Goal: Task Accomplishment & Management: Manage account settings

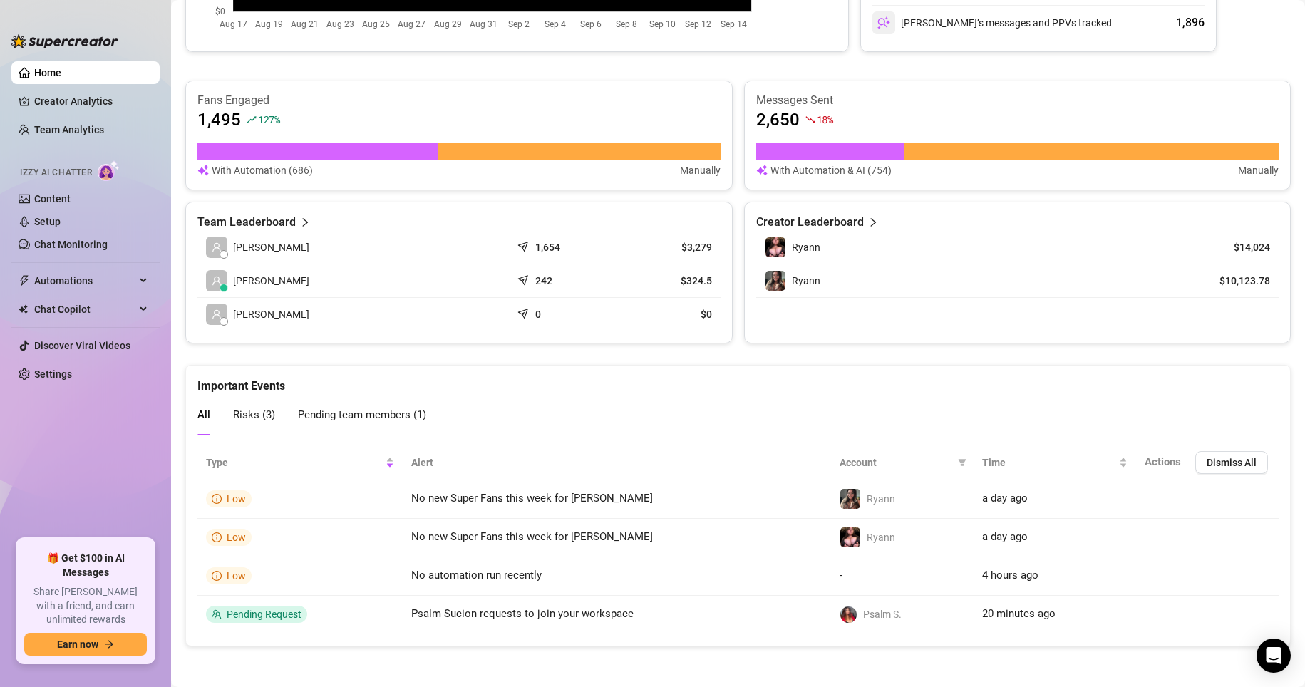
scroll to position [455, 0]
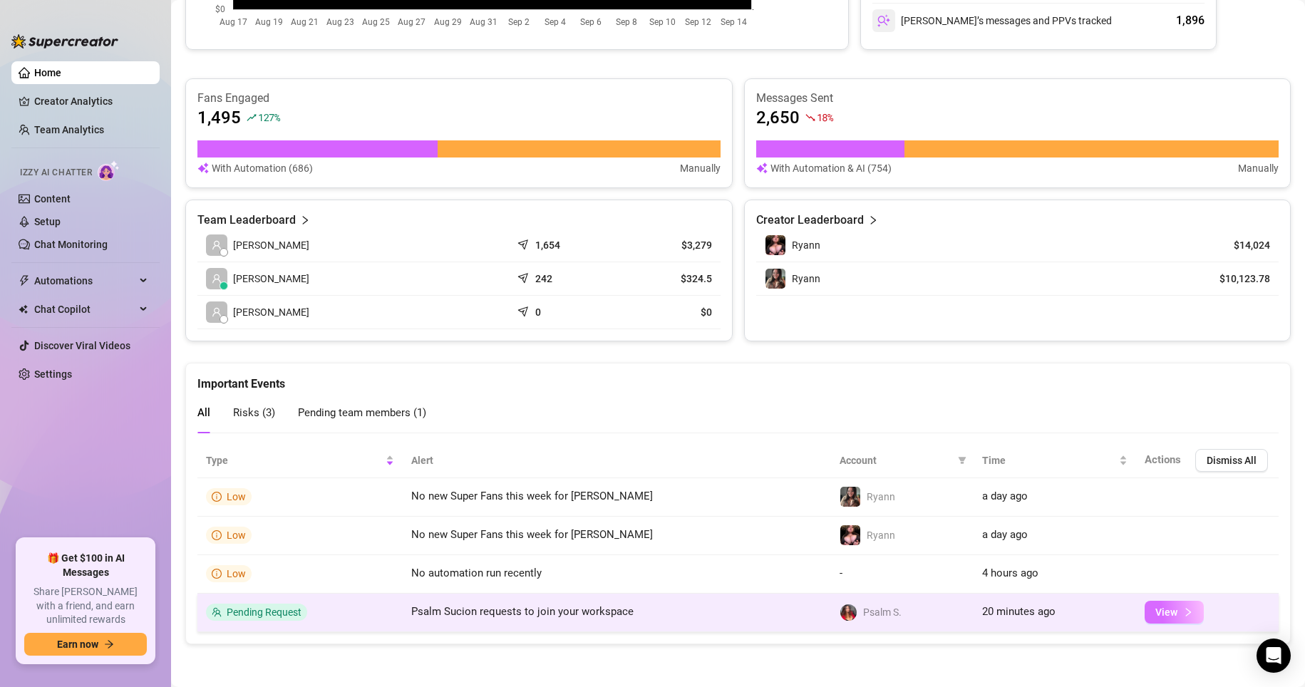
click at [1156, 608] on span "View" at bounding box center [1167, 612] width 22 height 11
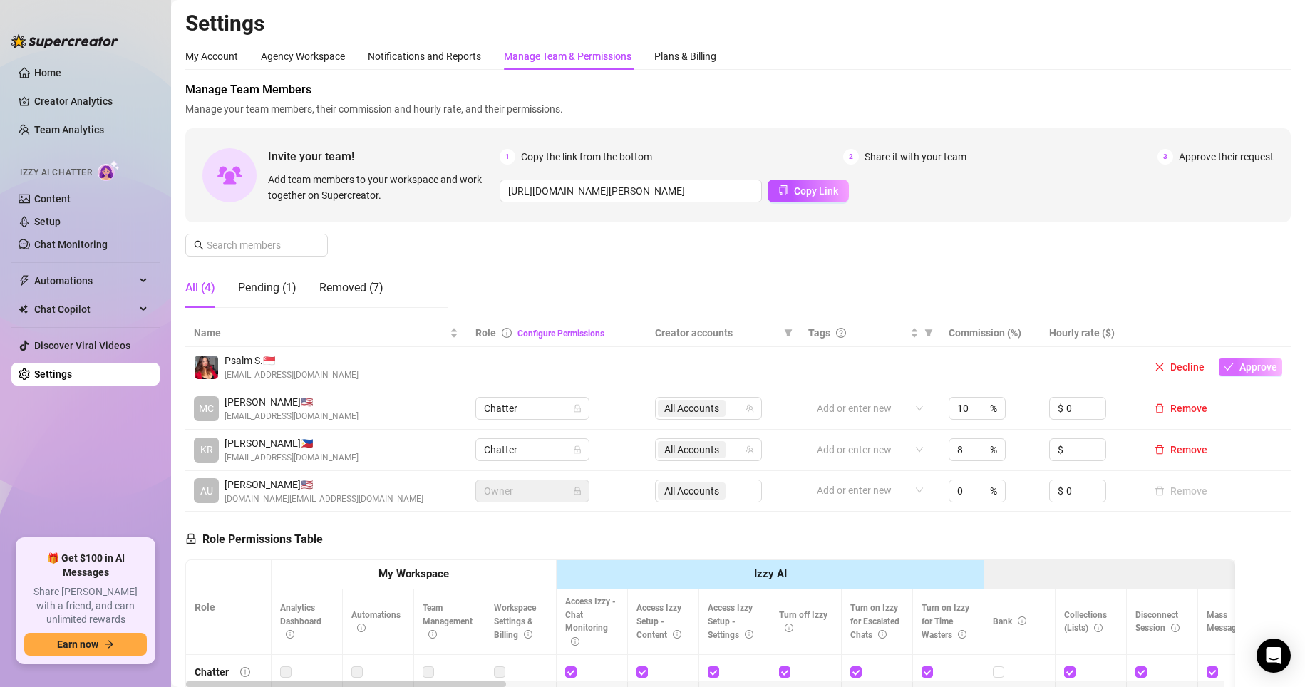
click at [1177, 365] on span "Approve" at bounding box center [1259, 366] width 38 height 11
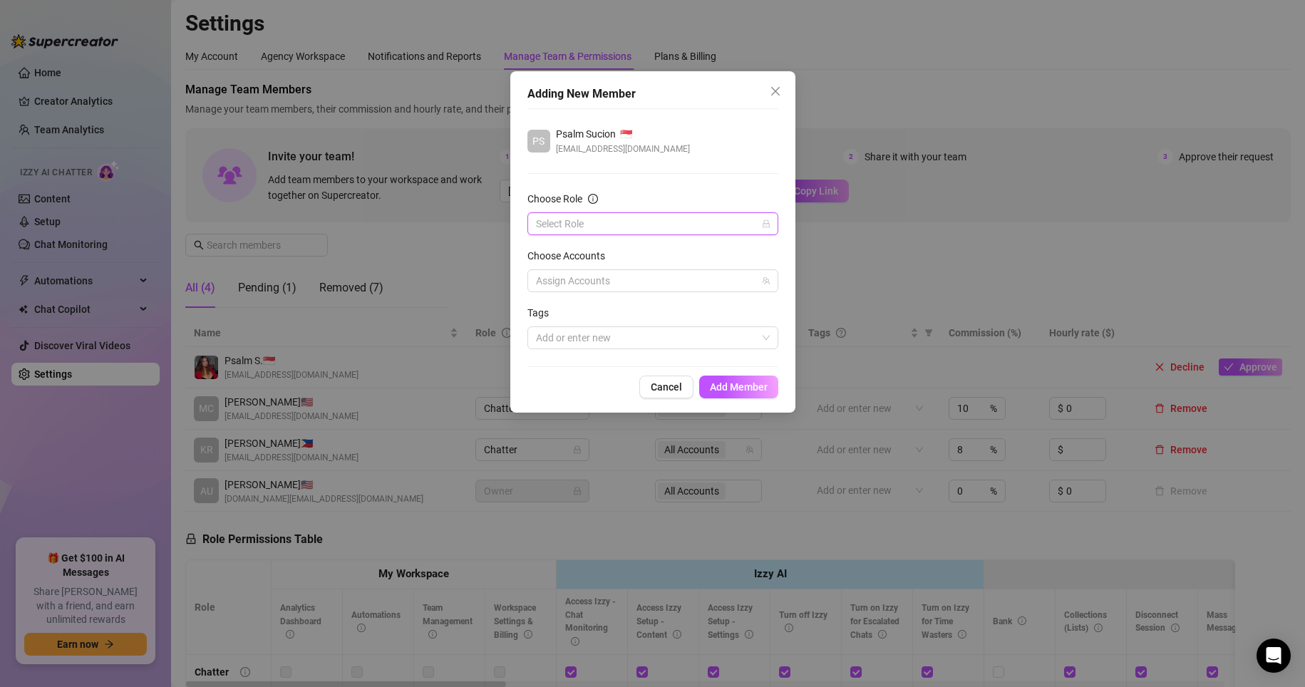
click at [718, 216] on input "Choose Role" at bounding box center [646, 223] width 221 height 21
click at [644, 251] on div "Chatter" at bounding box center [653, 253] width 228 height 16
click at [639, 284] on div at bounding box center [645, 281] width 230 height 20
click at [545, 314] on input "Select all" at bounding box center [547, 310] width 10 height 10
checkbox input "true"
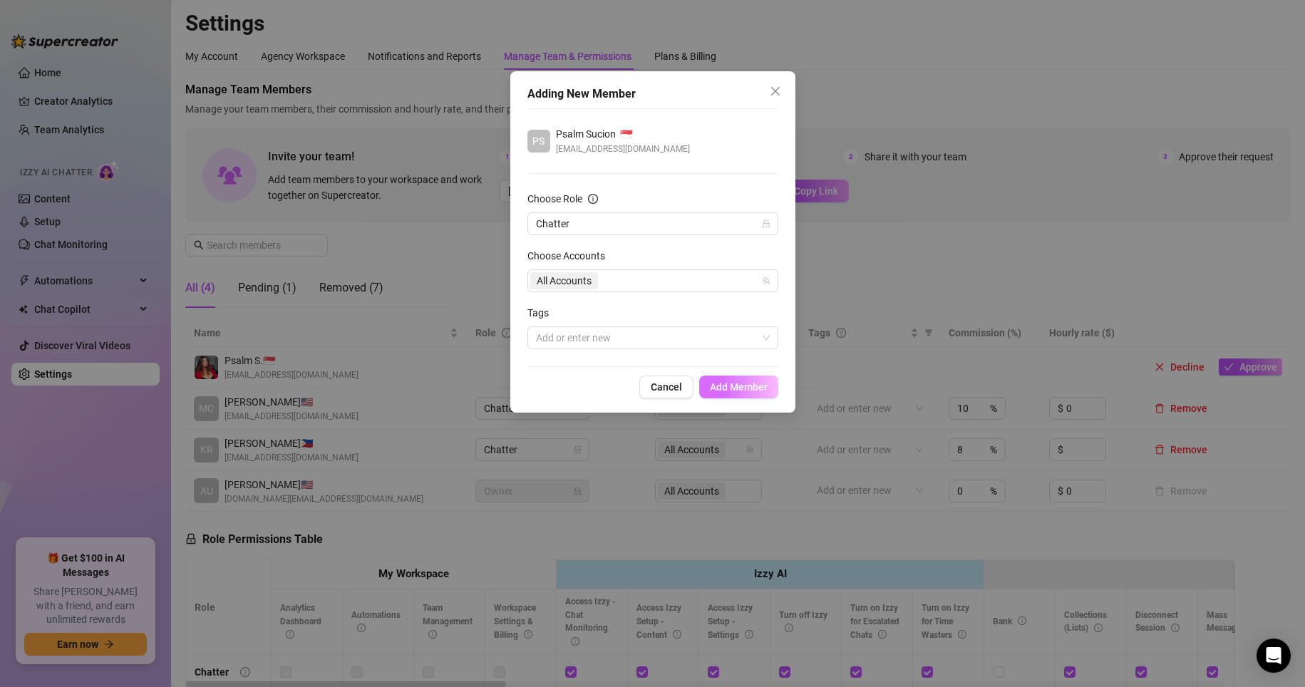
click at [732, 379] on button "Add Member" at bounding box center [738, 387] width 79 height 23
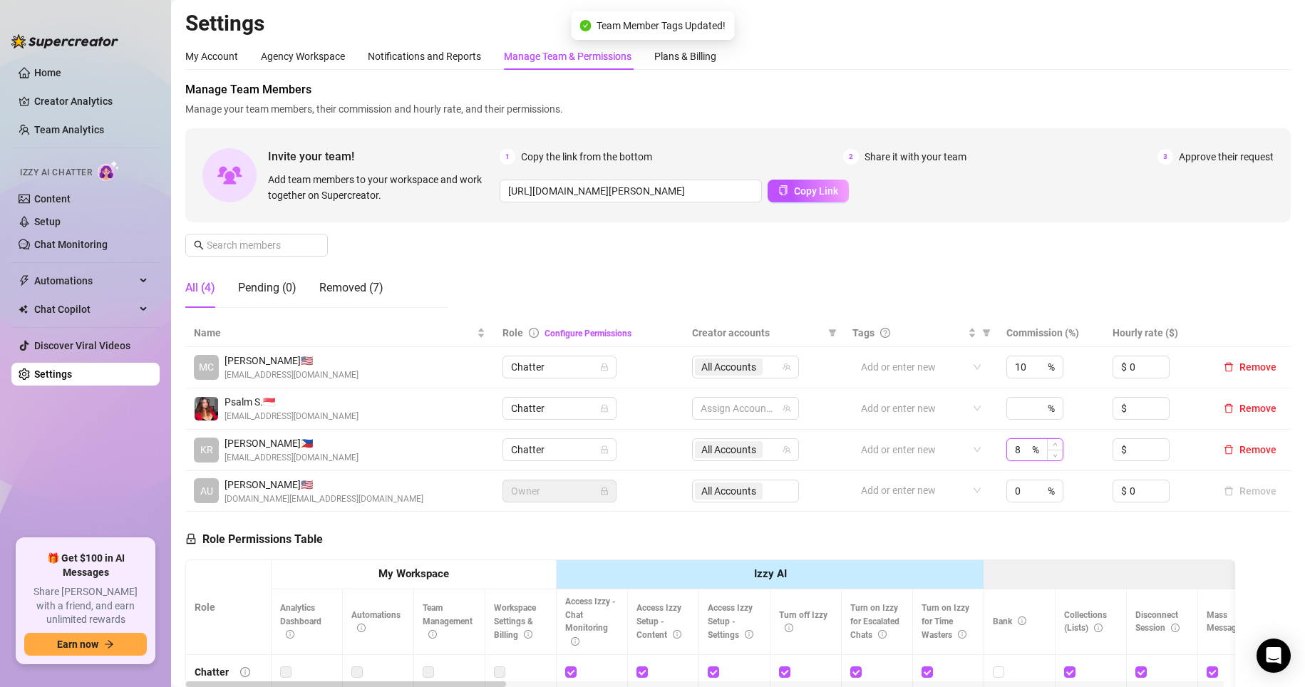
click at [1016, 449] on input "8" at bounding box center [1022, 449] width 14 height 21
type input "10"
click at [1022, 409] on div "%" at bounding box center [1035, 408] width 57 height 23
type input "8"
click at [857, 259] on div "Manage Team Members Manage your team members, their commission and hourly rate,…" at bounding box center [738, 200] width 1106 height 238
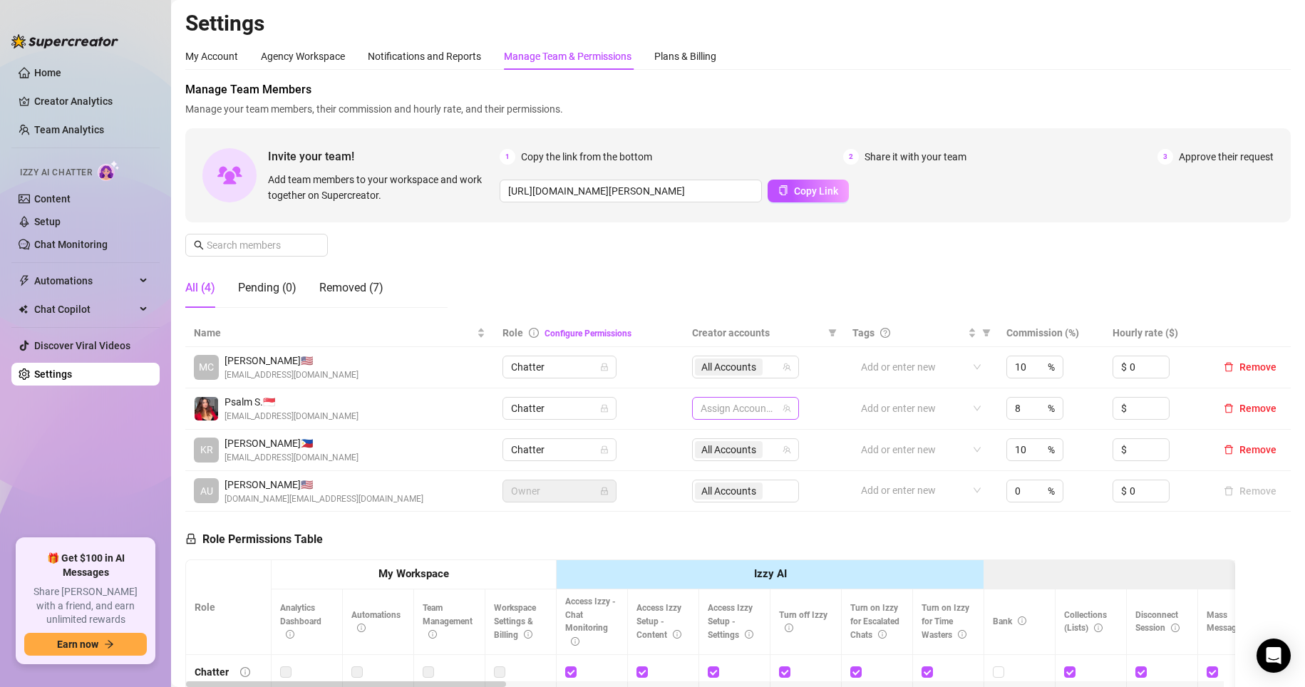
click at [784, 402] on div "Assign Accounts" at bounding box center [745, 408] width 107 height 23
click at [701, 440] on span at bounding box center [699, 438] width 17 height 17
click at [705, 438] on input "Select all" at bounding box center [707, 438] width 11 height 11
checkbox input "true"
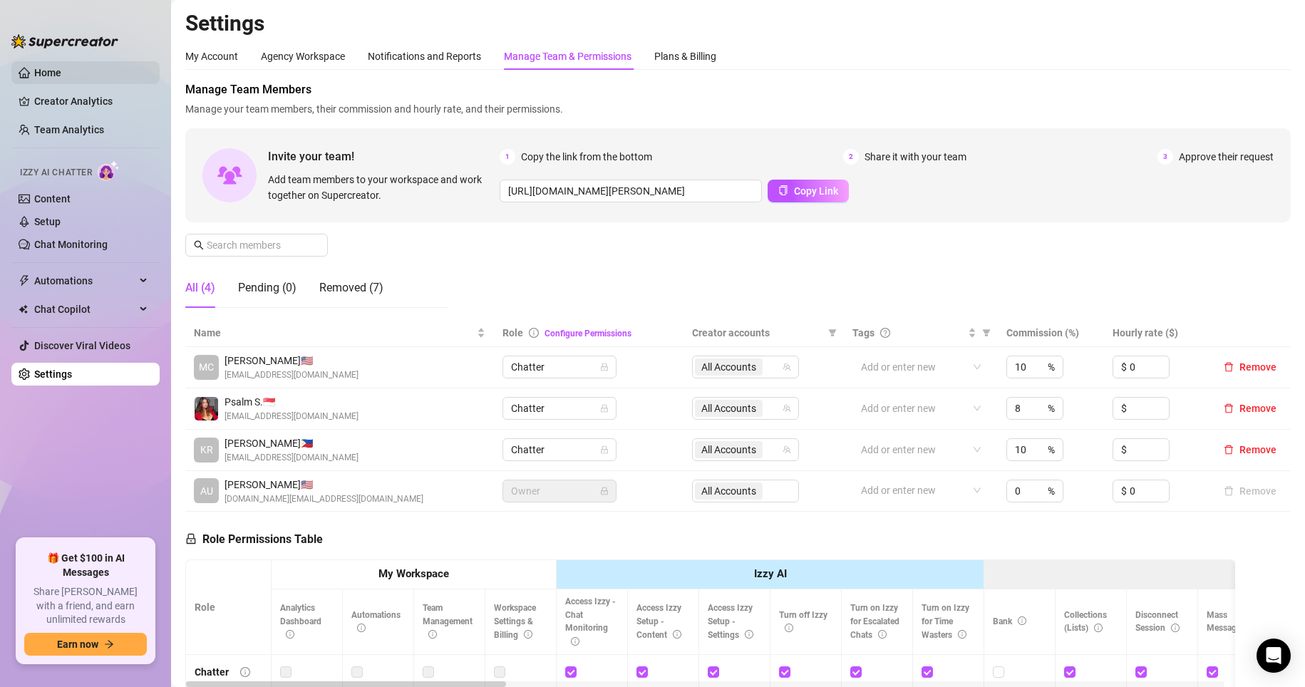
click at [61, 78] on link "Home" at bounding box center [47, 72] width 27 height 11
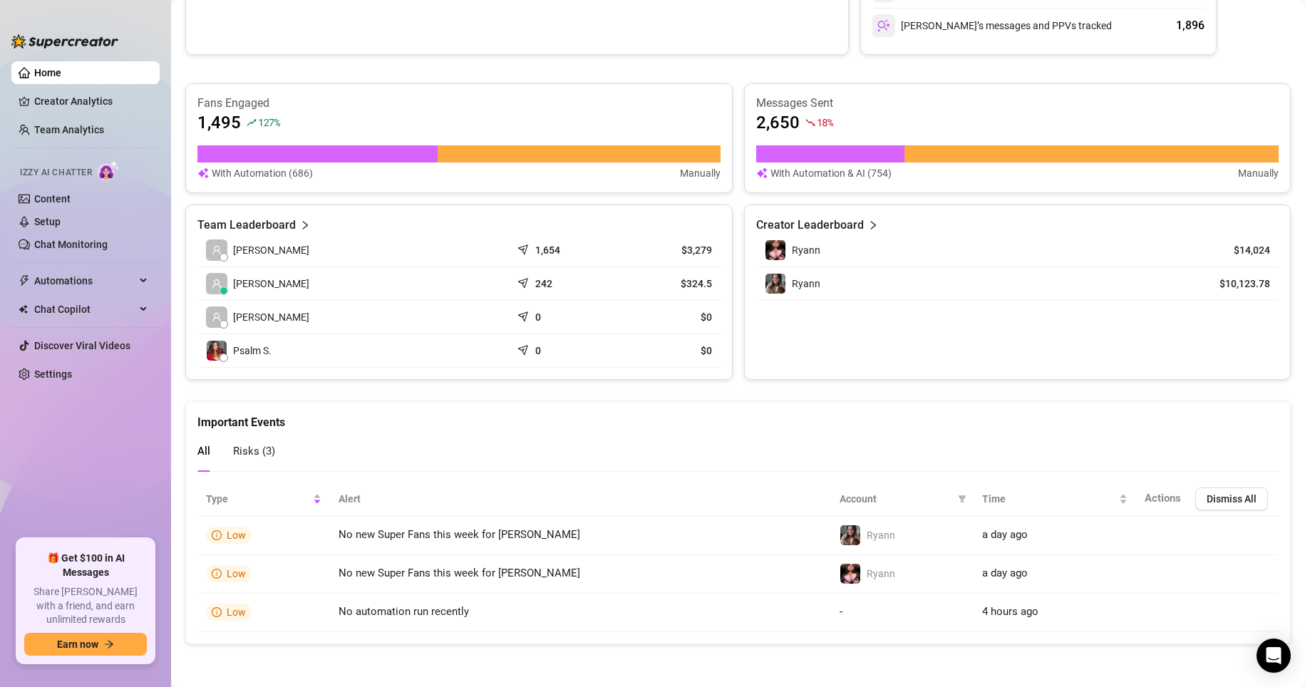
scroll to position [379, 0]
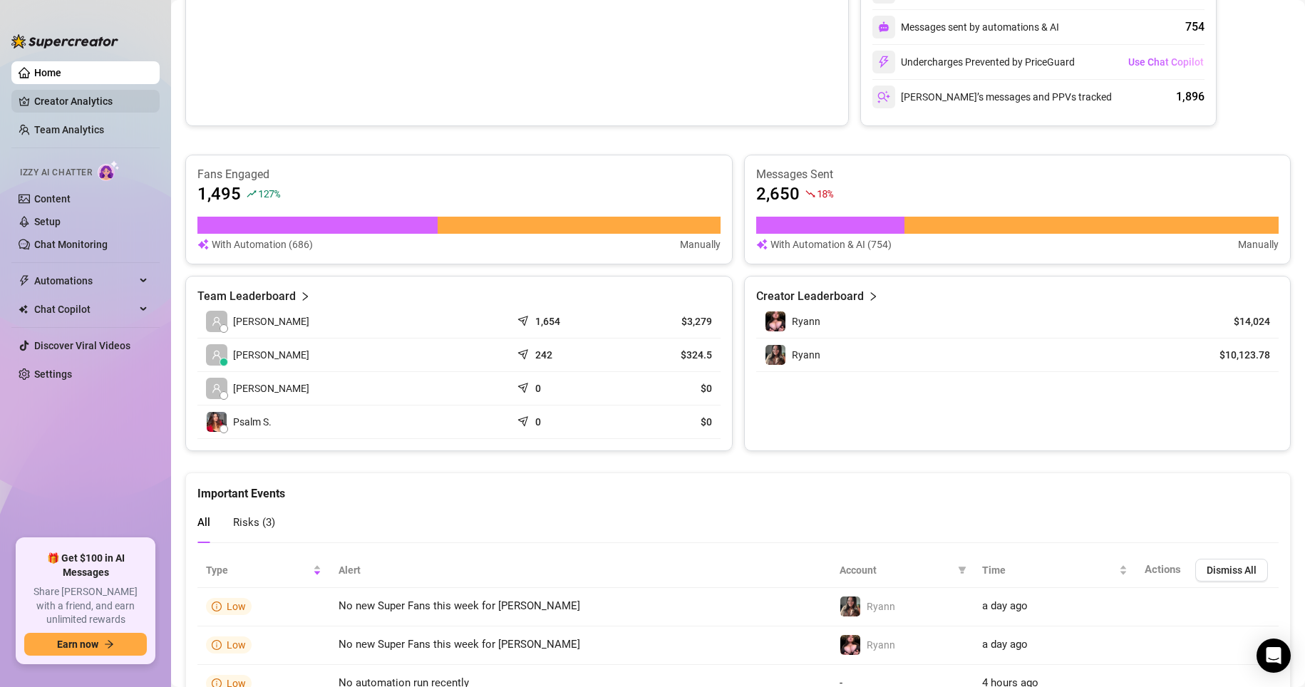
click at [66, 93] on link "Creator Analytics" at bounding box center [91, 101] width 114 height 23
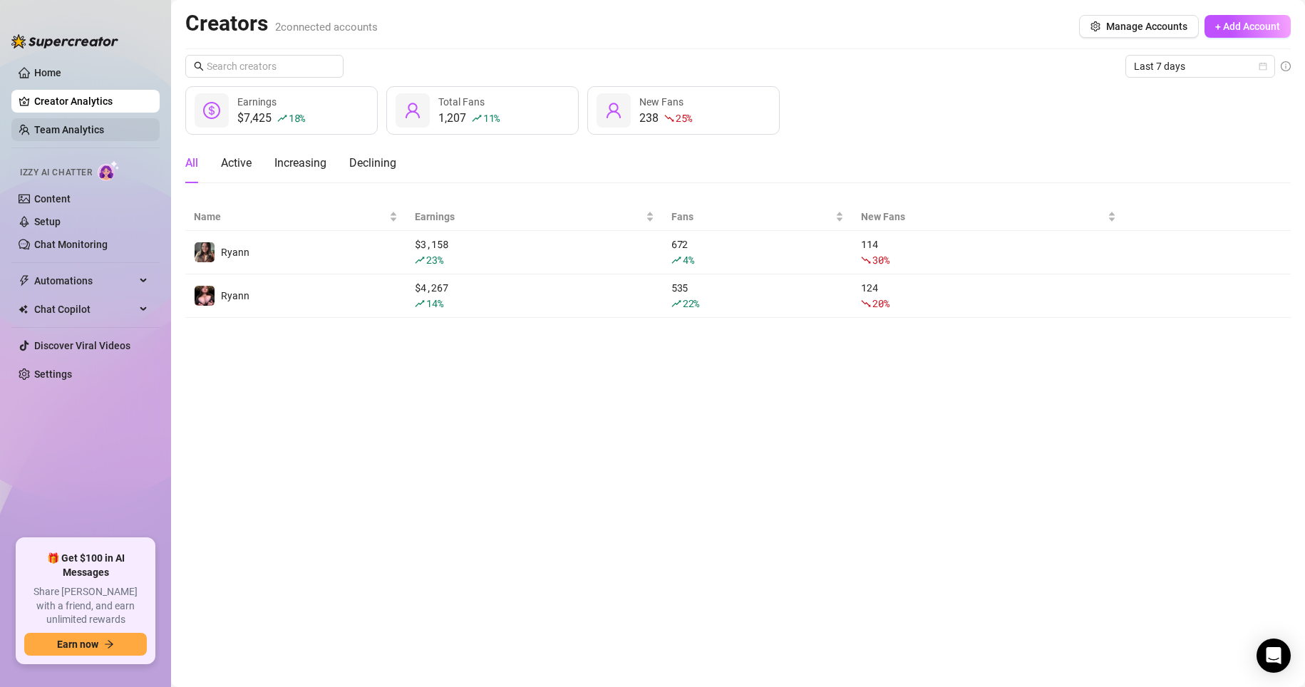
click at [71, 132] on link "Team Analytics" at bounding box center [69, 129] width 70 height 11
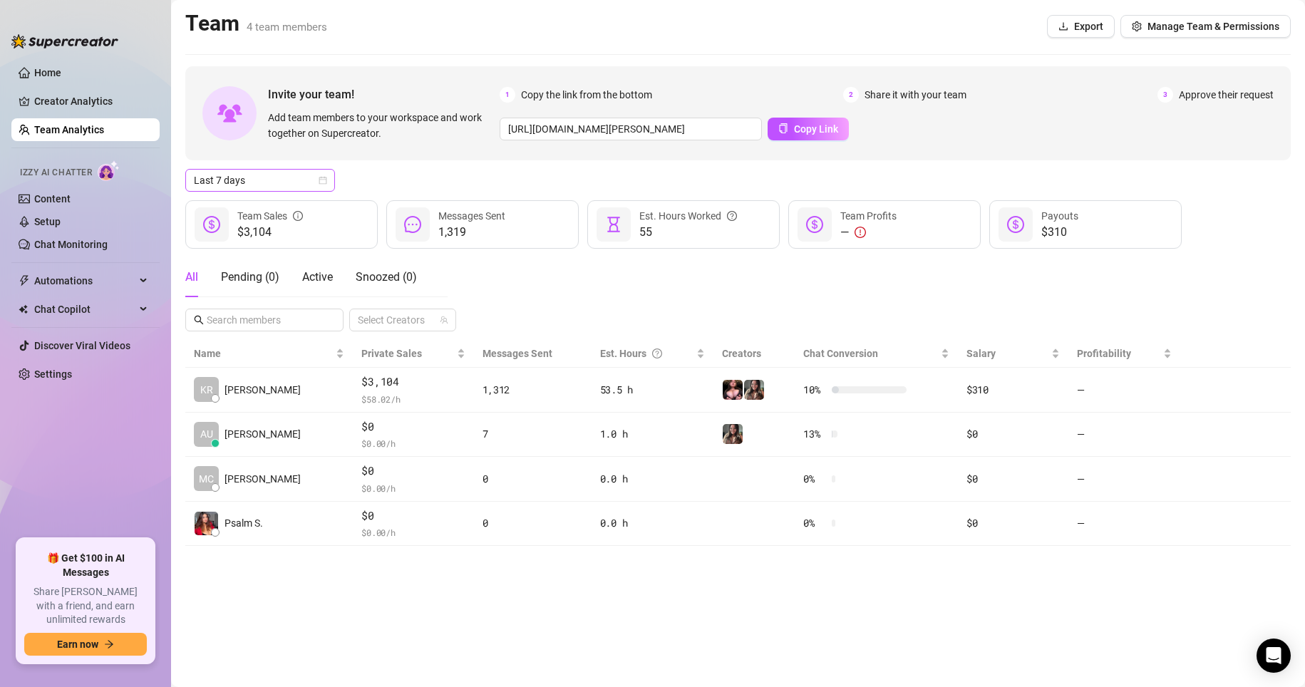
click at [274, 183] on span "Last 7 days" at bounding box center [260, 180] width 133 height 21
click at [252, 199] on div "Last 24 hours" at bounding box center [260, 208] width 144 height 23
